Goal: Transaction & Acquisition: Purchase product/service

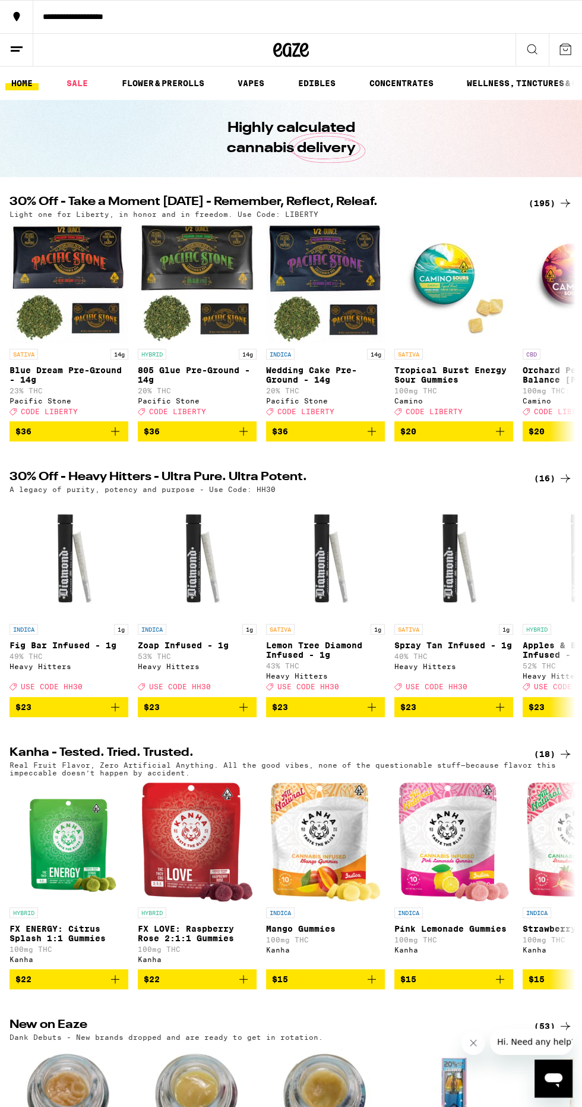
click at [256, 78] on link "VAPES" at bounding box center [251, 83] width 39 height 14
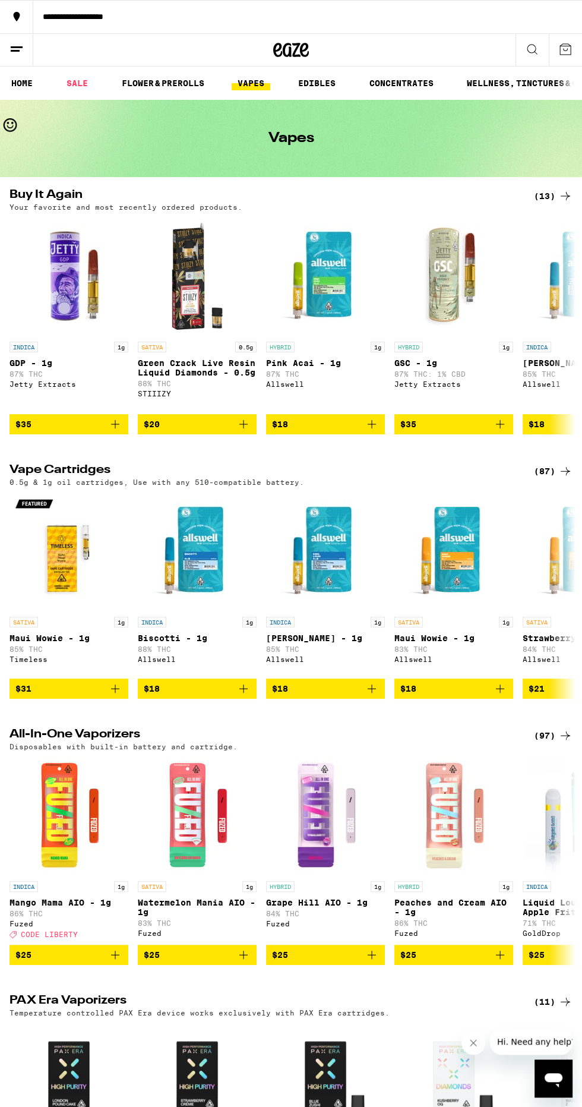
click at [34, 431] on span "$35" at bounding box center [68, 424] width 107 height 14
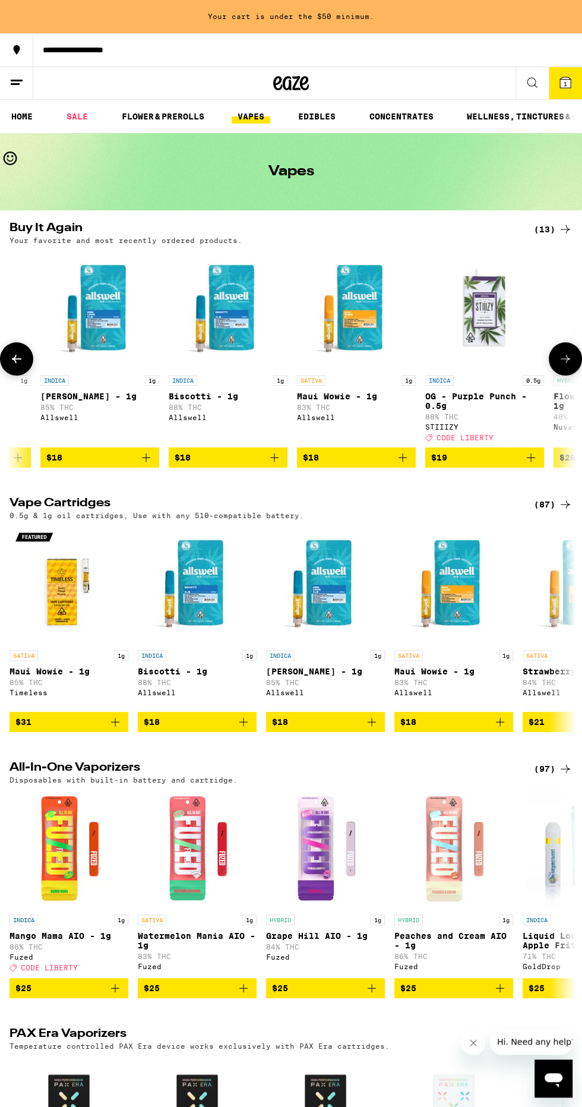
scroll to position [0, 485]
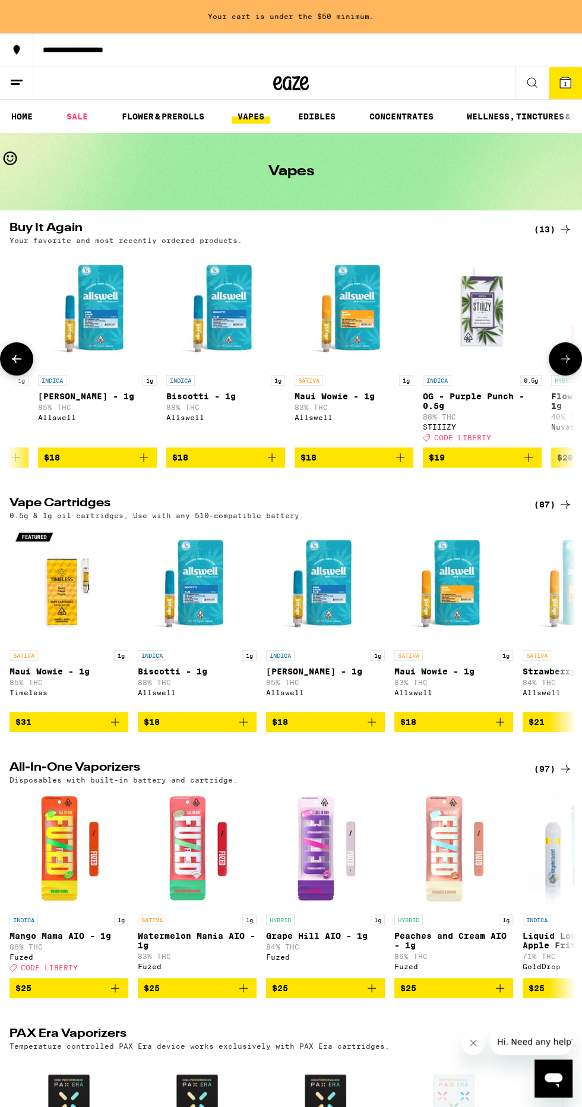
click at [153, 116] on link "FLOWER & PREROLLS" at bounding box center [163, 116] width 94 height 14
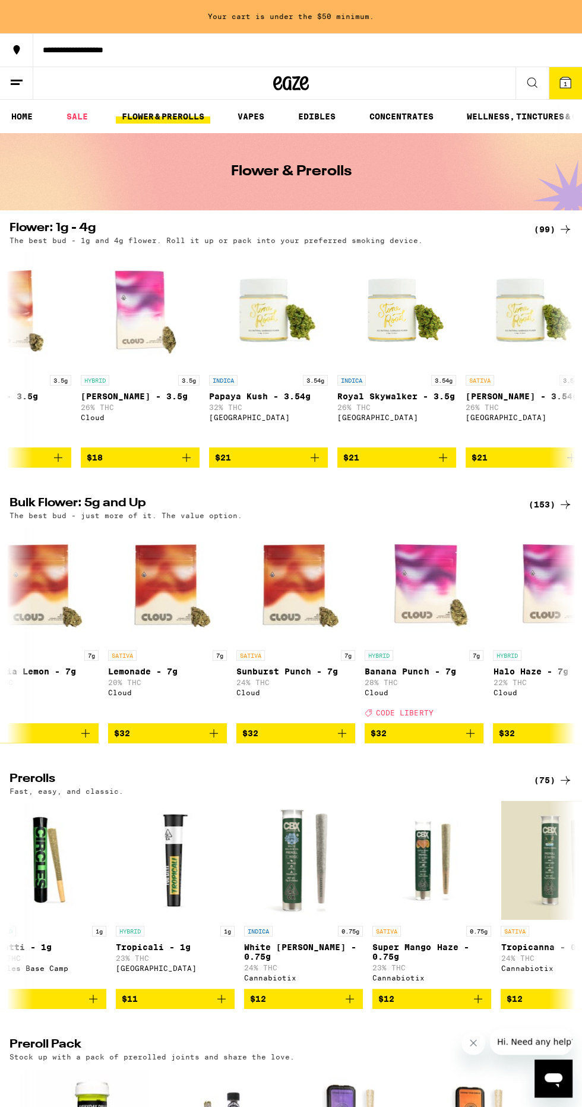
click at [245, 113] on link "VAPES" at bounding box center [251, 116] width 39 height 14
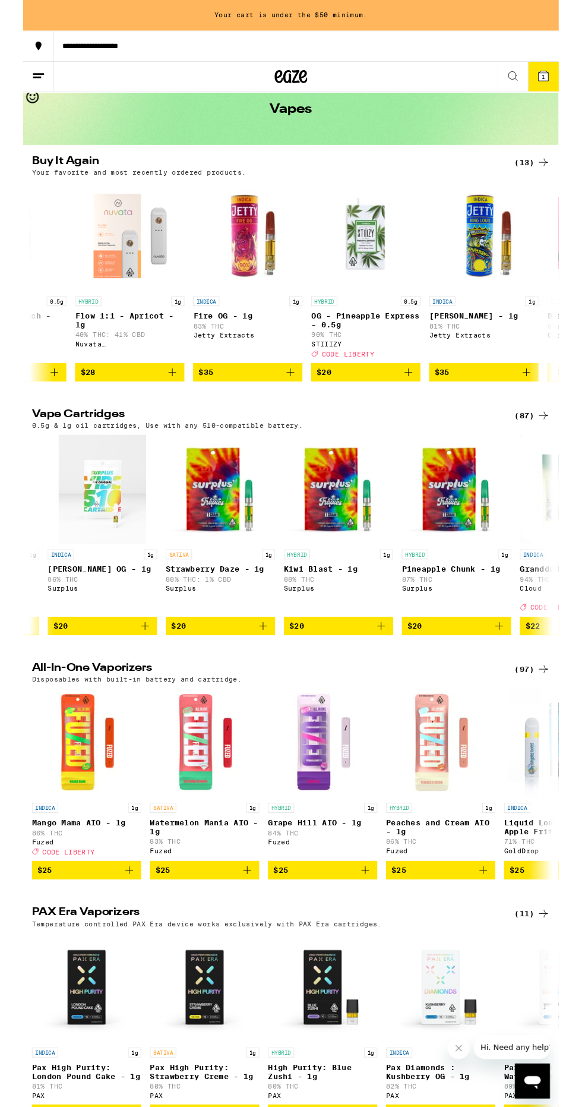
scroll to position [0, 1269]
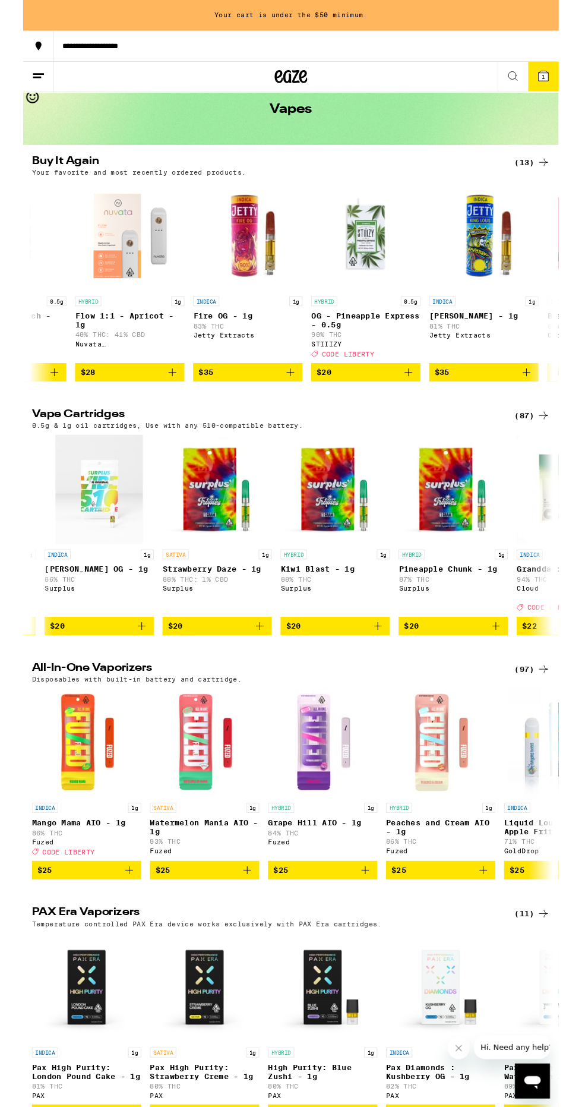
click at [356, 687] on span "$20" at bounding box center [339, 680] width 107 height 14
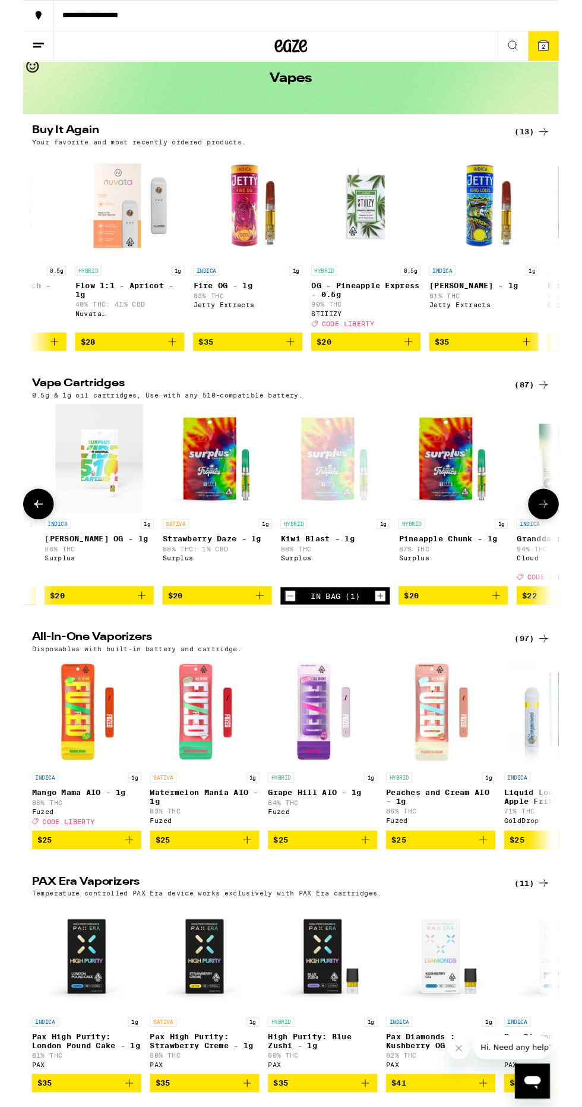
scroll to position [20, 0]
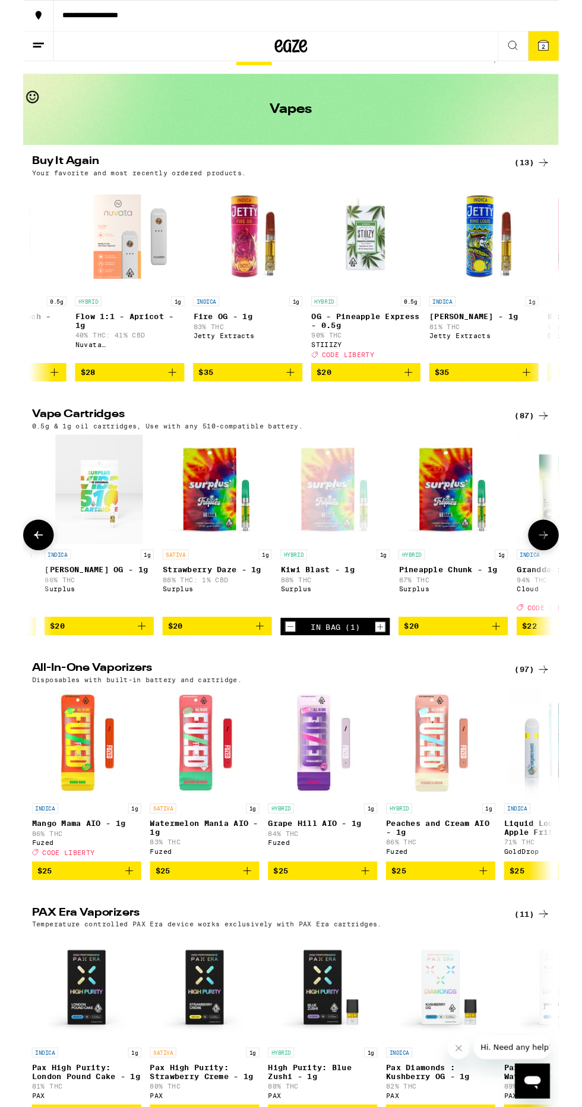
click at [565, 50] on span "2" at bounding box center [566, 50] width 4 height 7
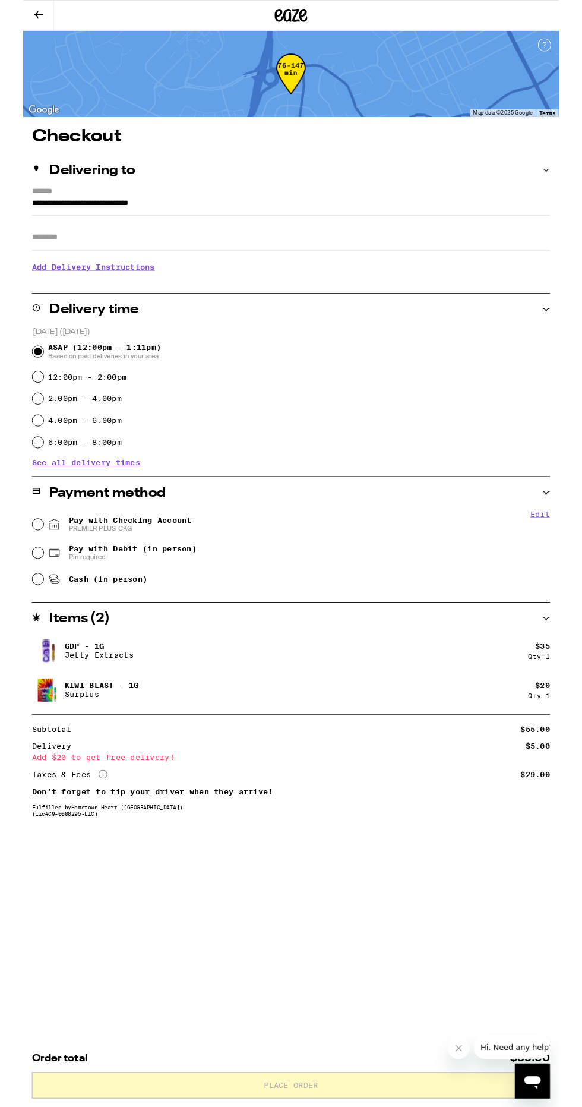
click at [35, 289] on h3 "Add Delivery Instructions" at bounding box center [291, 289] width 563 height 27
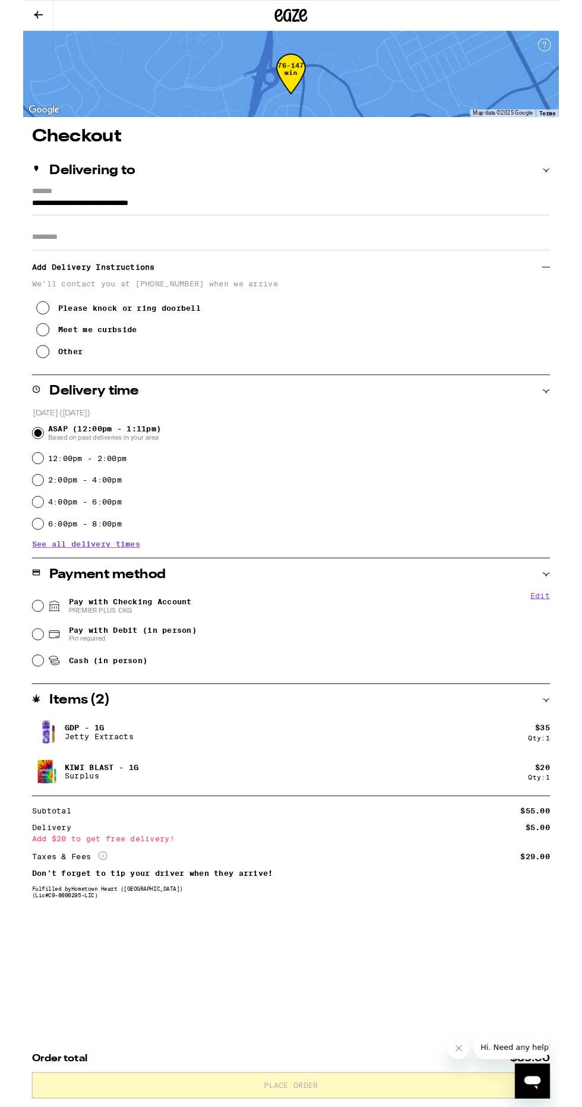
click at [22, 361] on icon at bounding box center [21, 358] width 14 height 14
click at [34, 659] on icon at bounding box center [34, 658] width 11 height 11
click at [22, 659] on input "Pay with Checking Account PREMIER PLUS CKG" at bounding box center [16, 658] width 12 height 12
radio input "true"
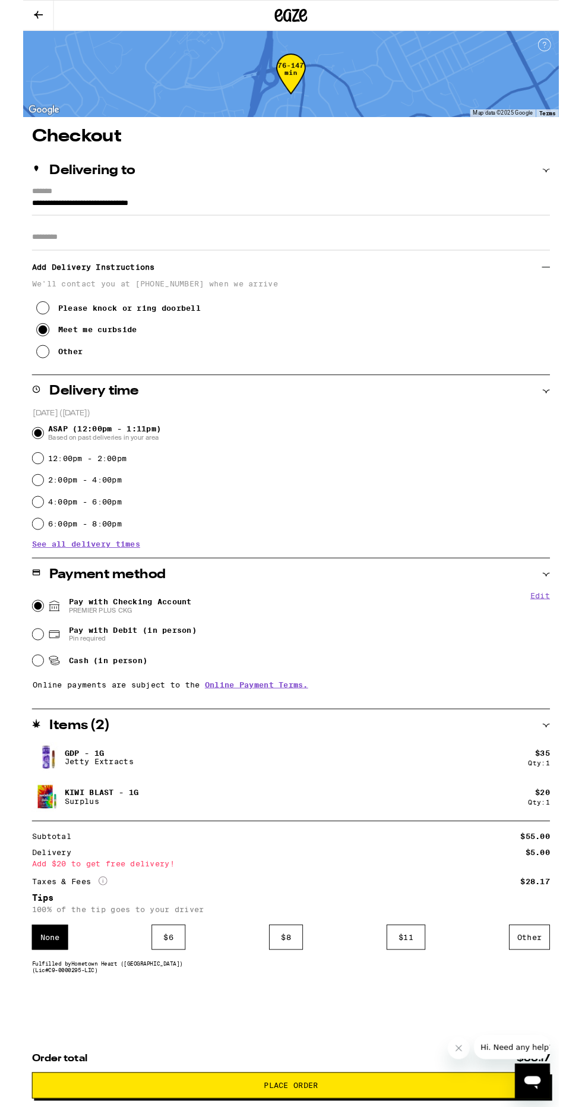
click at [155, 1019] on div "$ 6" at bounding box center [158, 1017] width 37 height 27
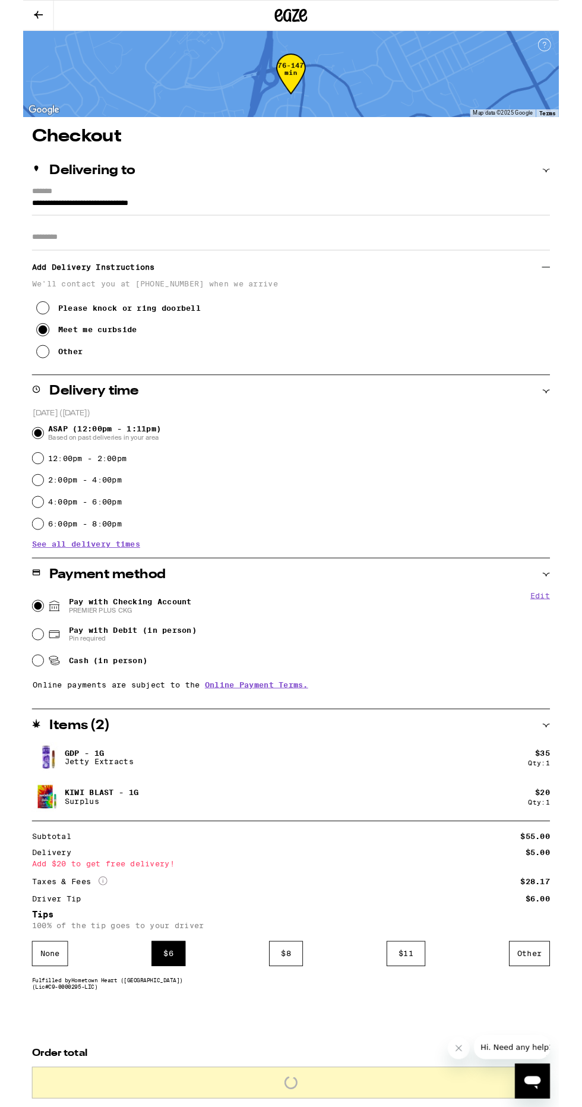
scroll to position [2, 0]
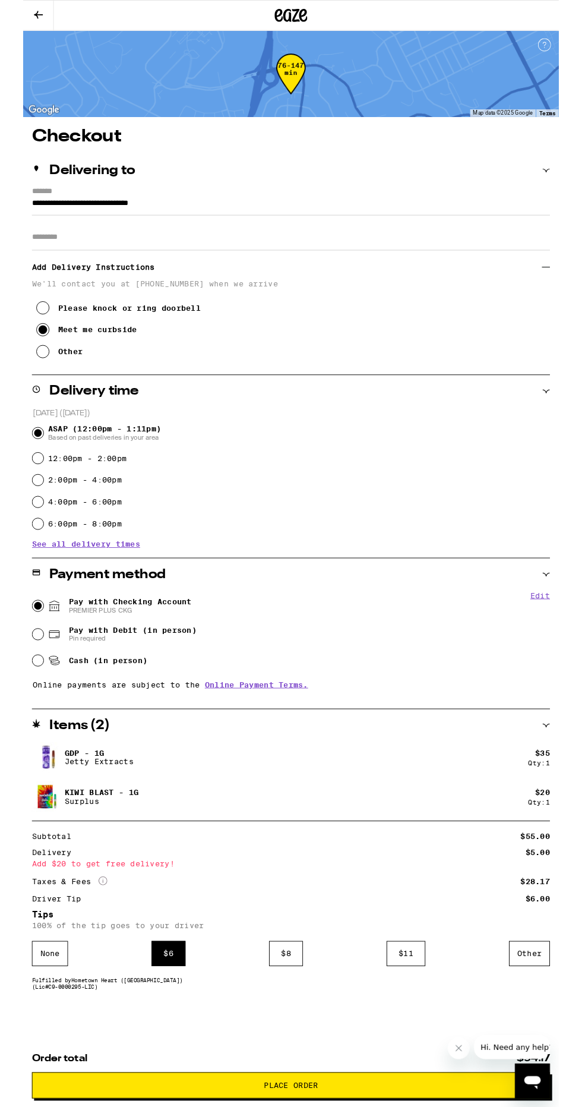
click at [459, 1048] on icon "Close message from company" at bounding box center [459, 1048] width 6 height 6
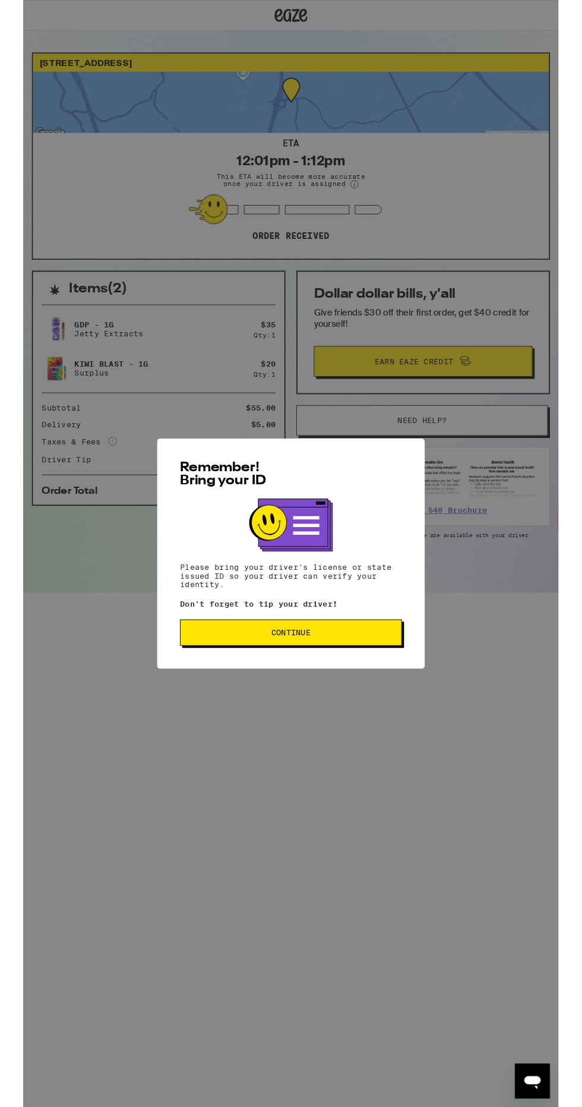
click at [368, 686] on span "Continue" at bounding box center [291, 687] width 221 height 8
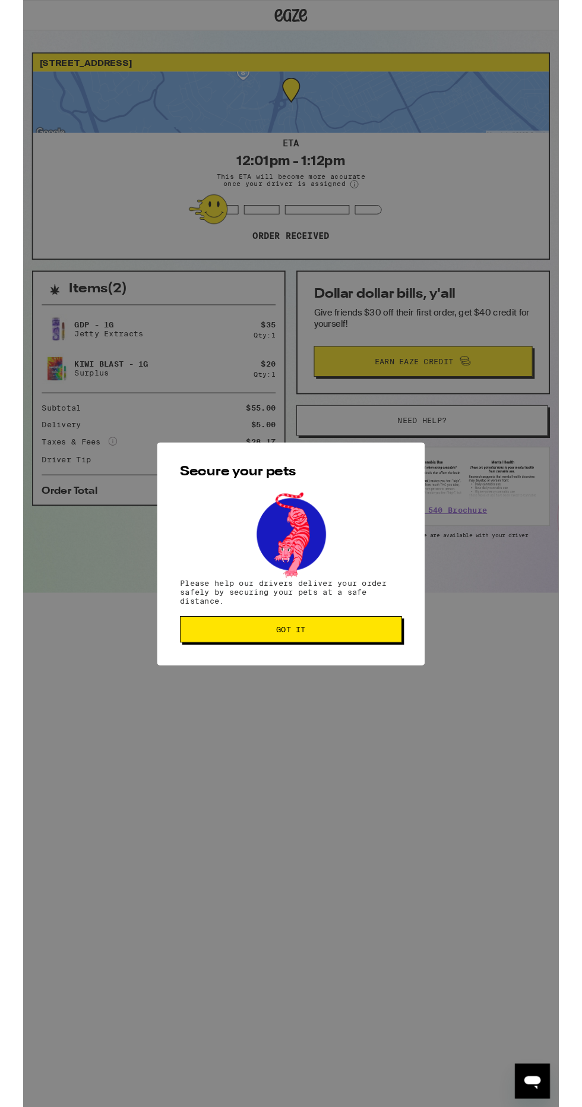
click at [373, 685] on span "Got it" at bounding box center [291, 684] width 221 height 8
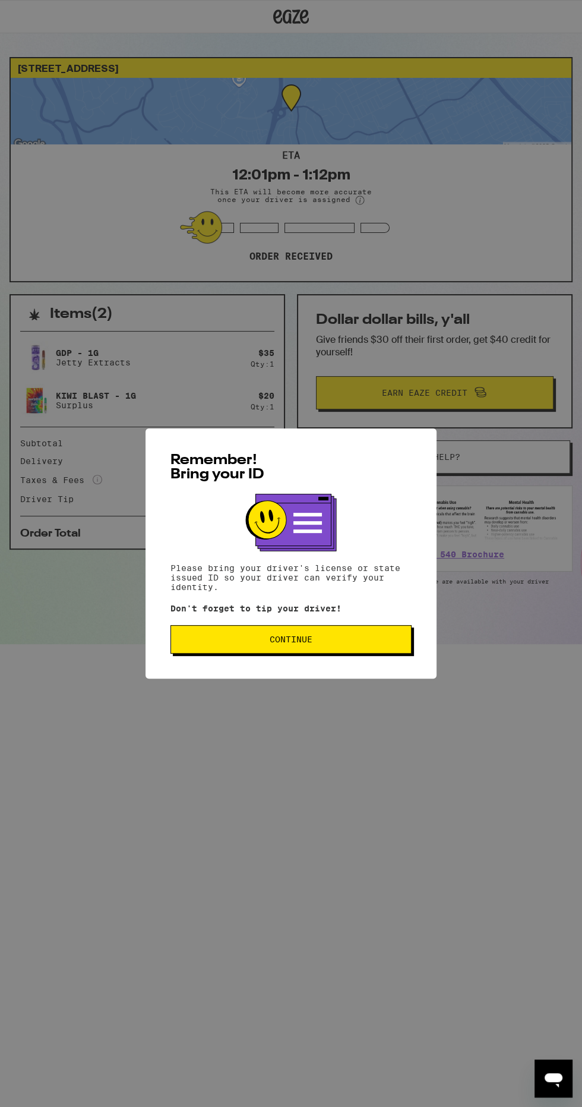
click at [208, 631] on button "Continue" at bounding box center [290, 639] width 241 height 29
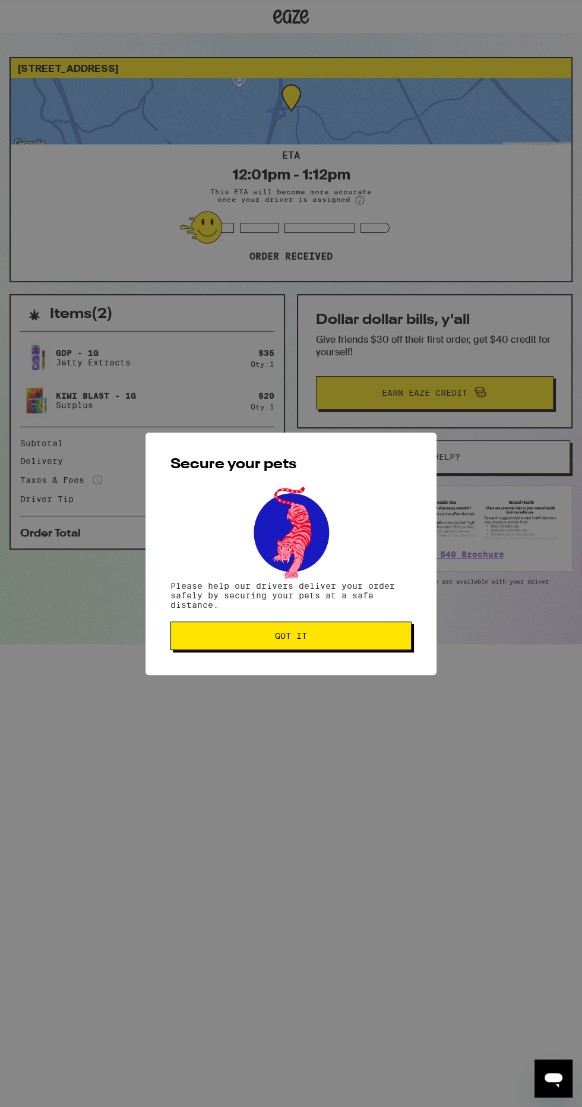
click at [203, 647] on button "Got it" at bounding box center [290, 635] width 241 height 29
